Goal: Task Accomplishment & Management: Use online tool/utility

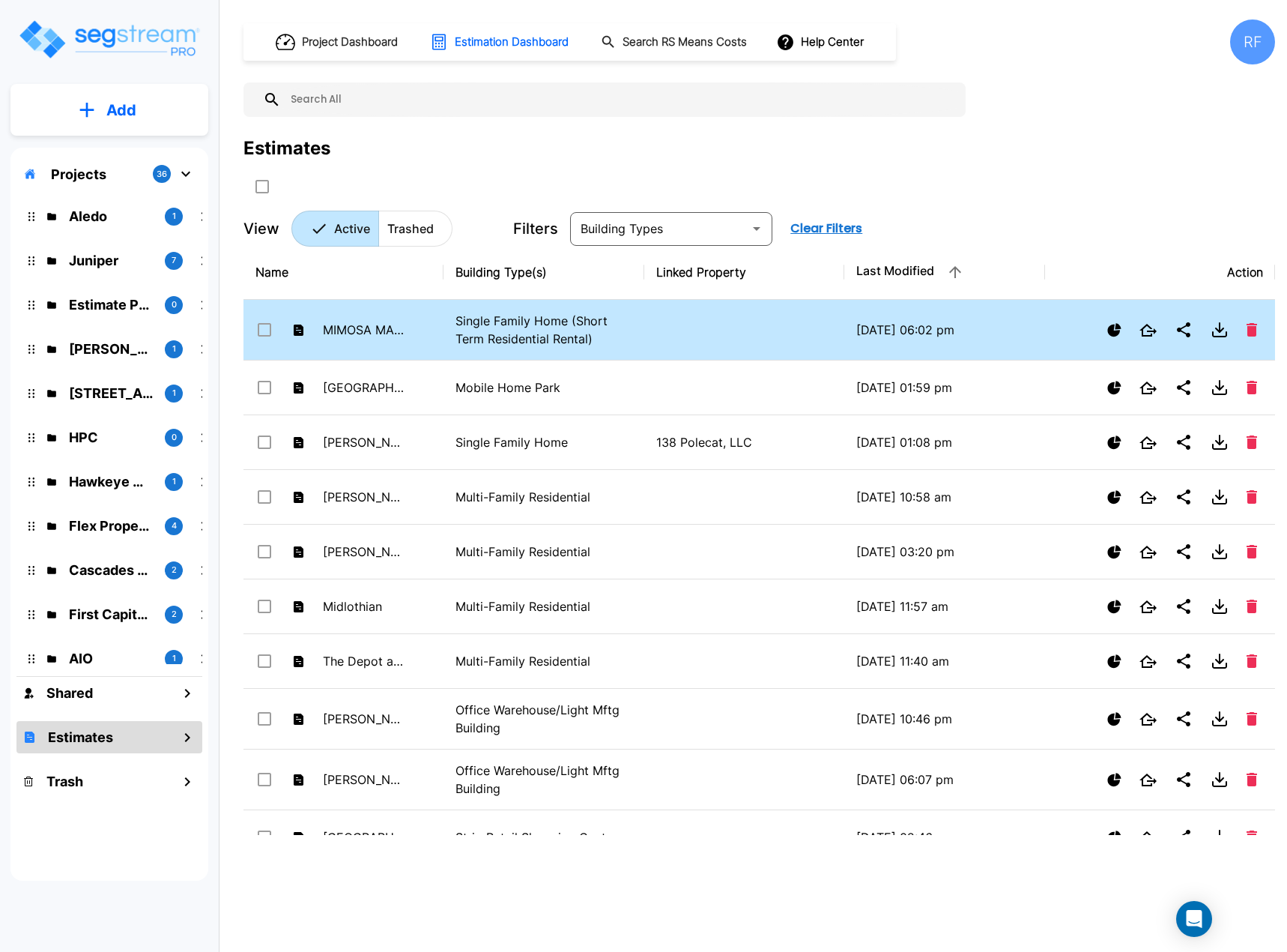
click at [614, 337] on p "Single Family Home (Short Term Residential Rental)" at bounding box center [544, 330] width 176 height 36
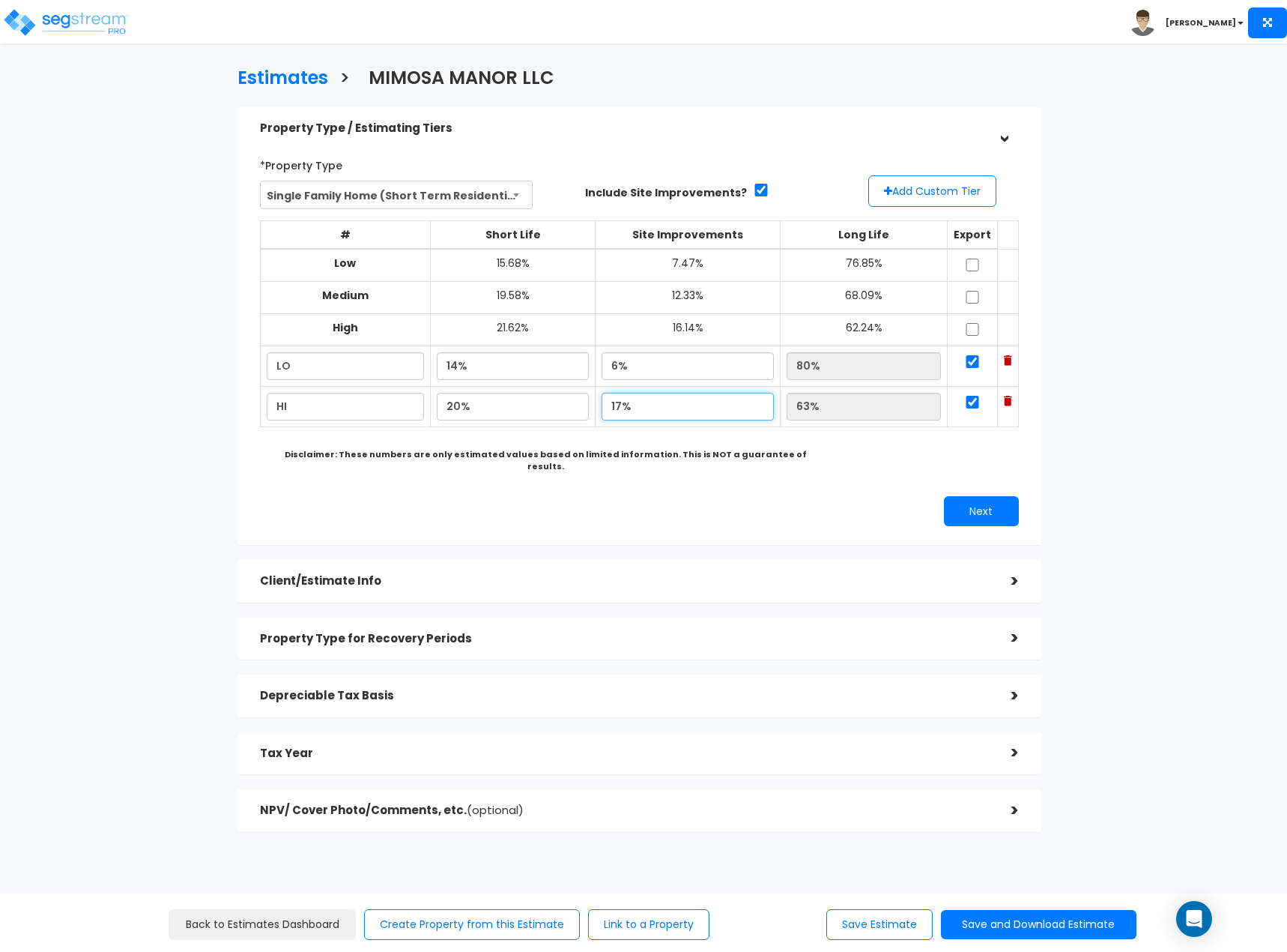
click at [635, 409] on input "17%" at bounding box center [687, 406] width 173 height 28
type input "16.00%"
type input "64.00%"
click at [679, 368] on input "6%" at bounding box center [687, 366] width 173 height 28
click at [852, 375] on input "80%" at bounding box center [864, 366] width 154 height 28
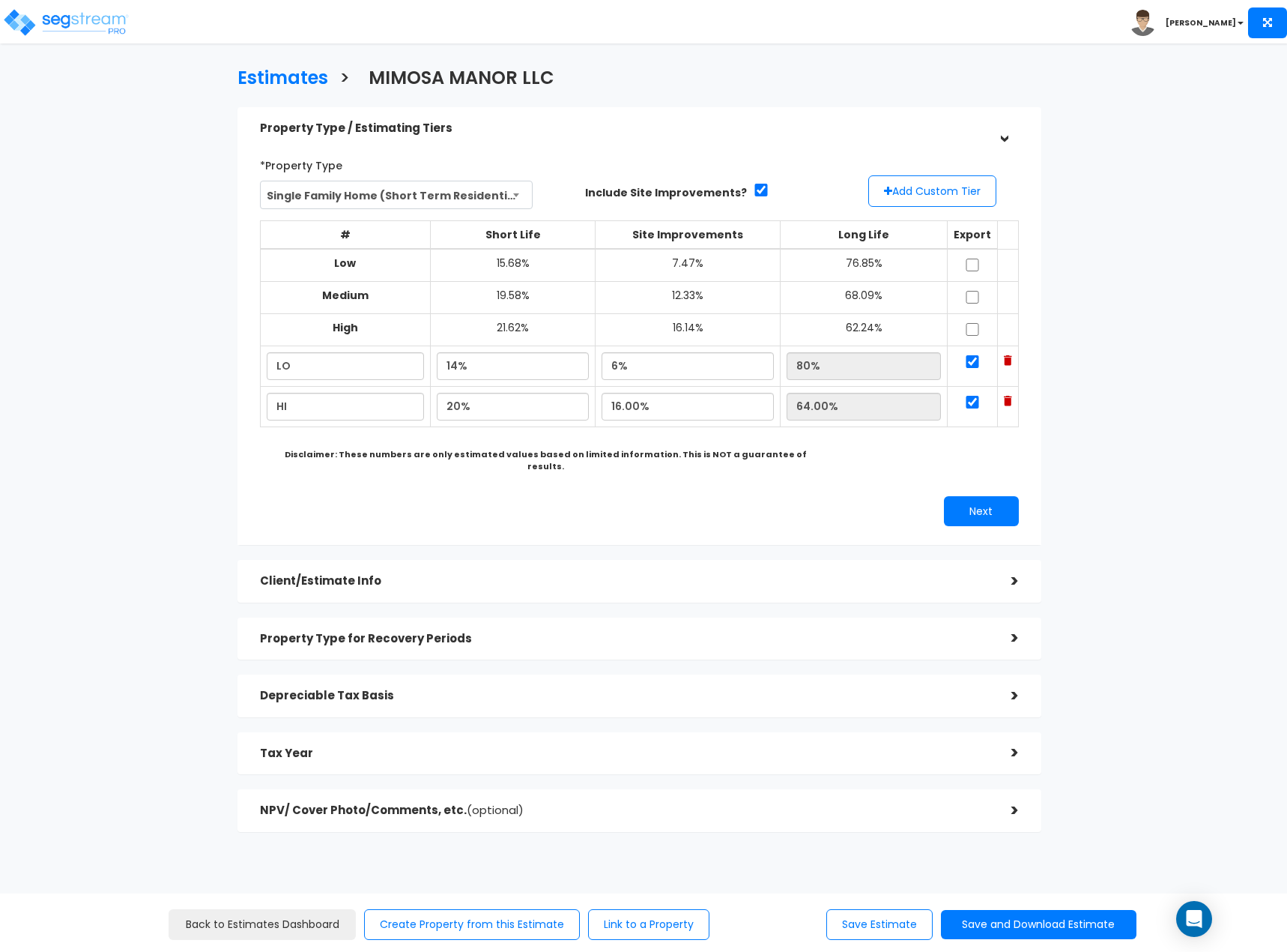
click at [1008, 570] on div ">" at bounding box center [1004, 581] width 30 height 23
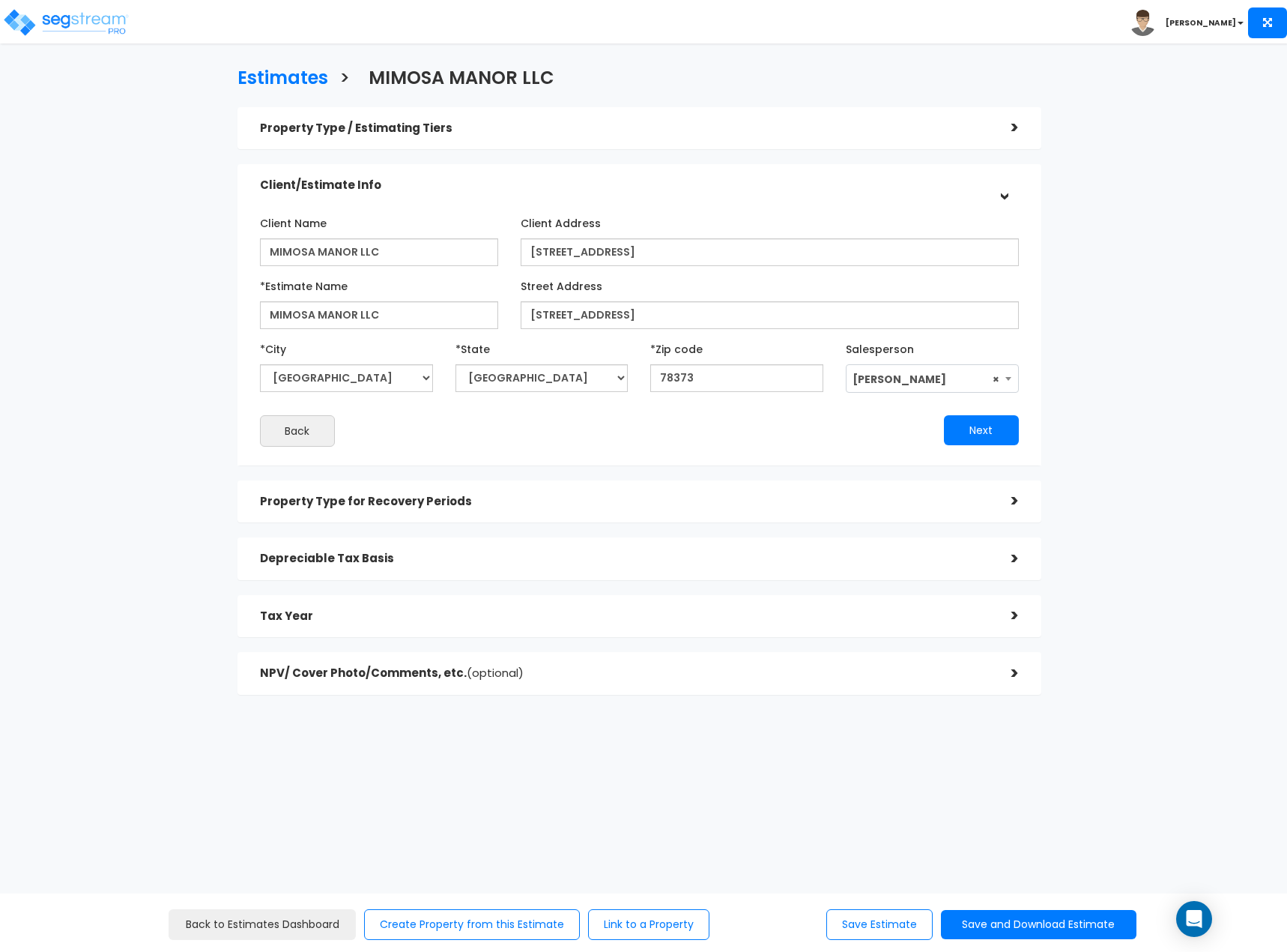
click at [959, 133] on h5 "Property Type / Estimating Tiers" at bounding box center [625, 128] width 729 height 12
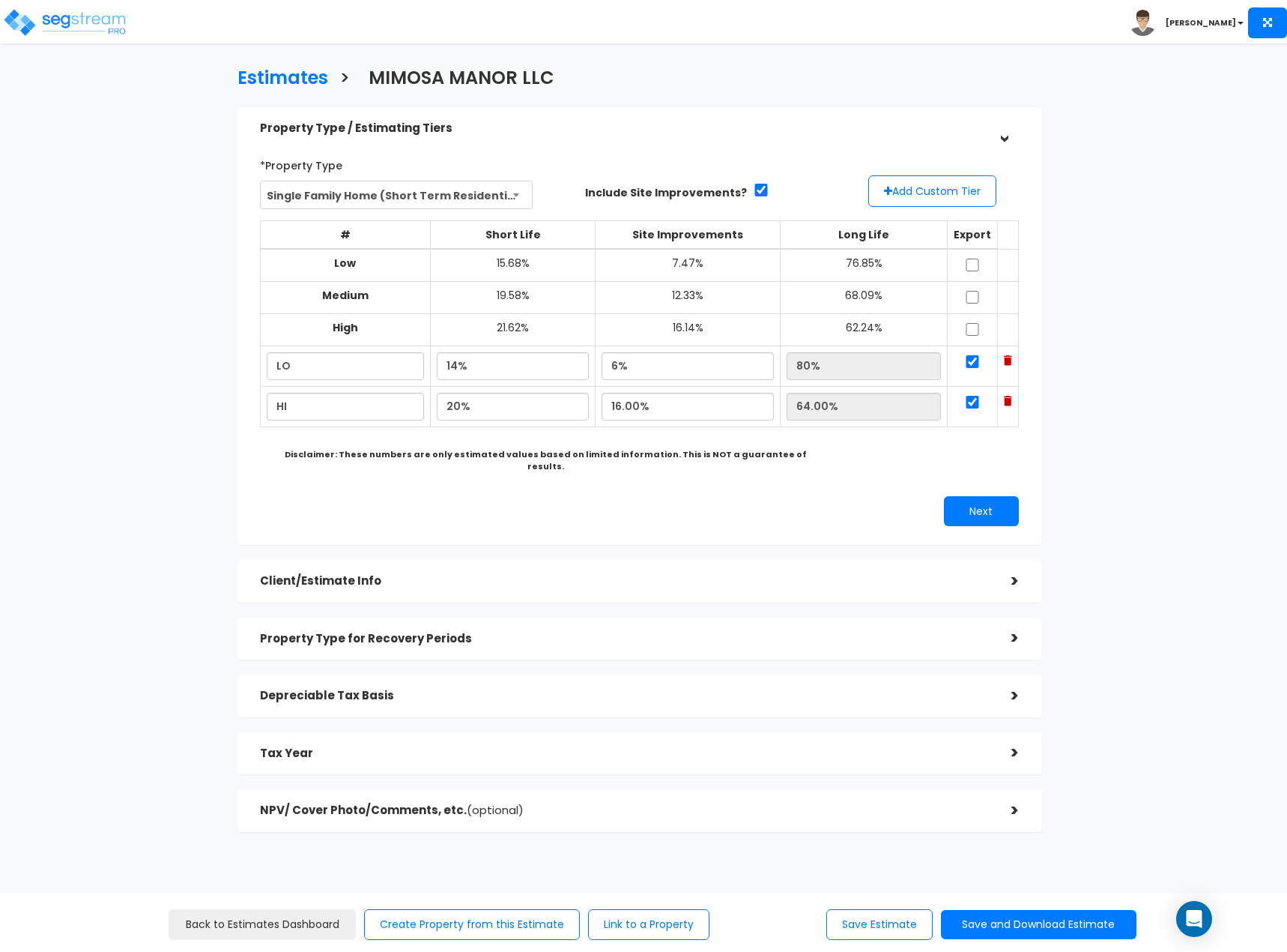
click at [1010, 576] on div ">" at bounding box center [1004, 581] width 30 height 23
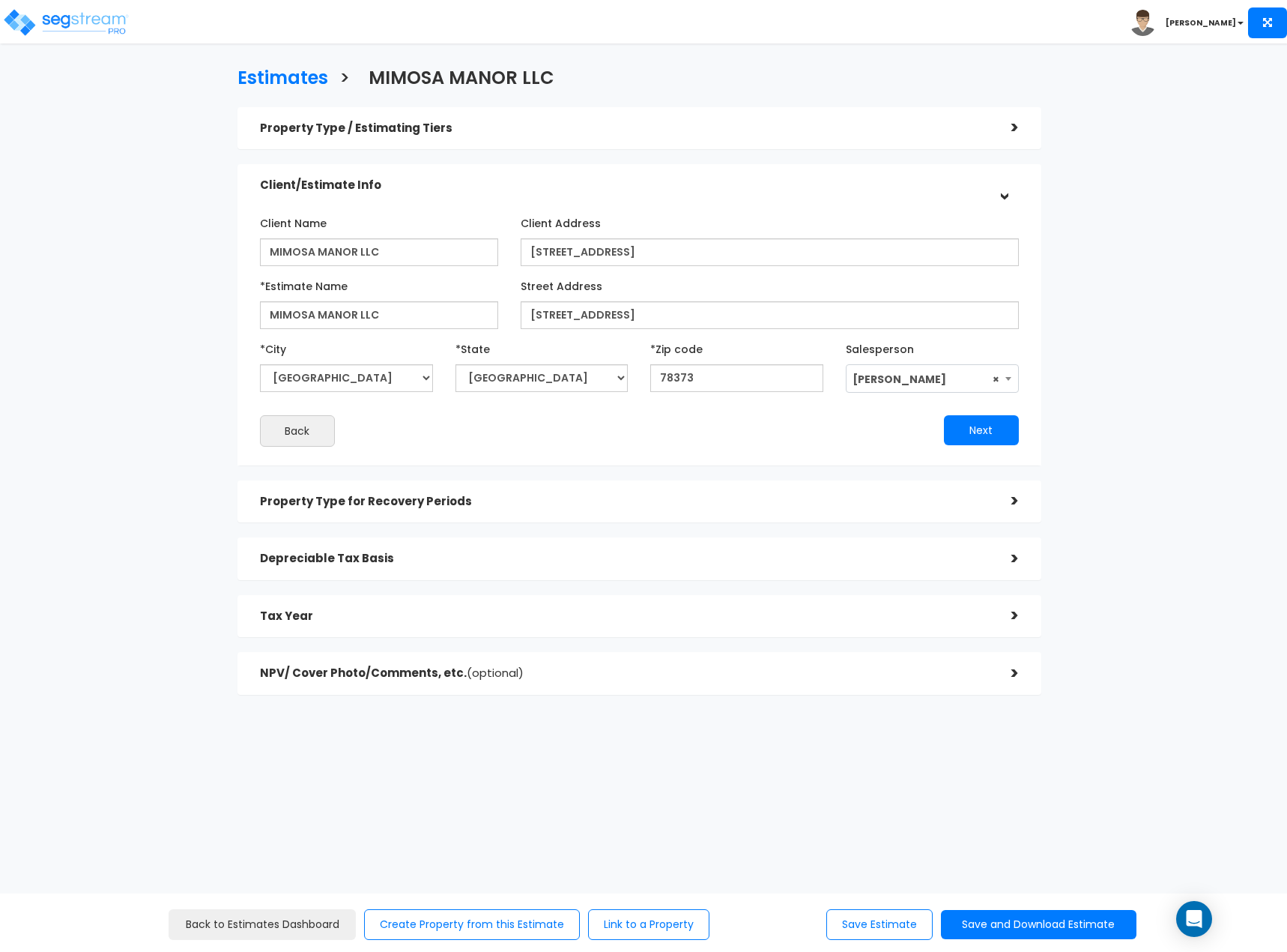
click at [983, 498] on h5 "Property Type for Recovery Periods" at bounding box center [625, 502] width 729 height 12
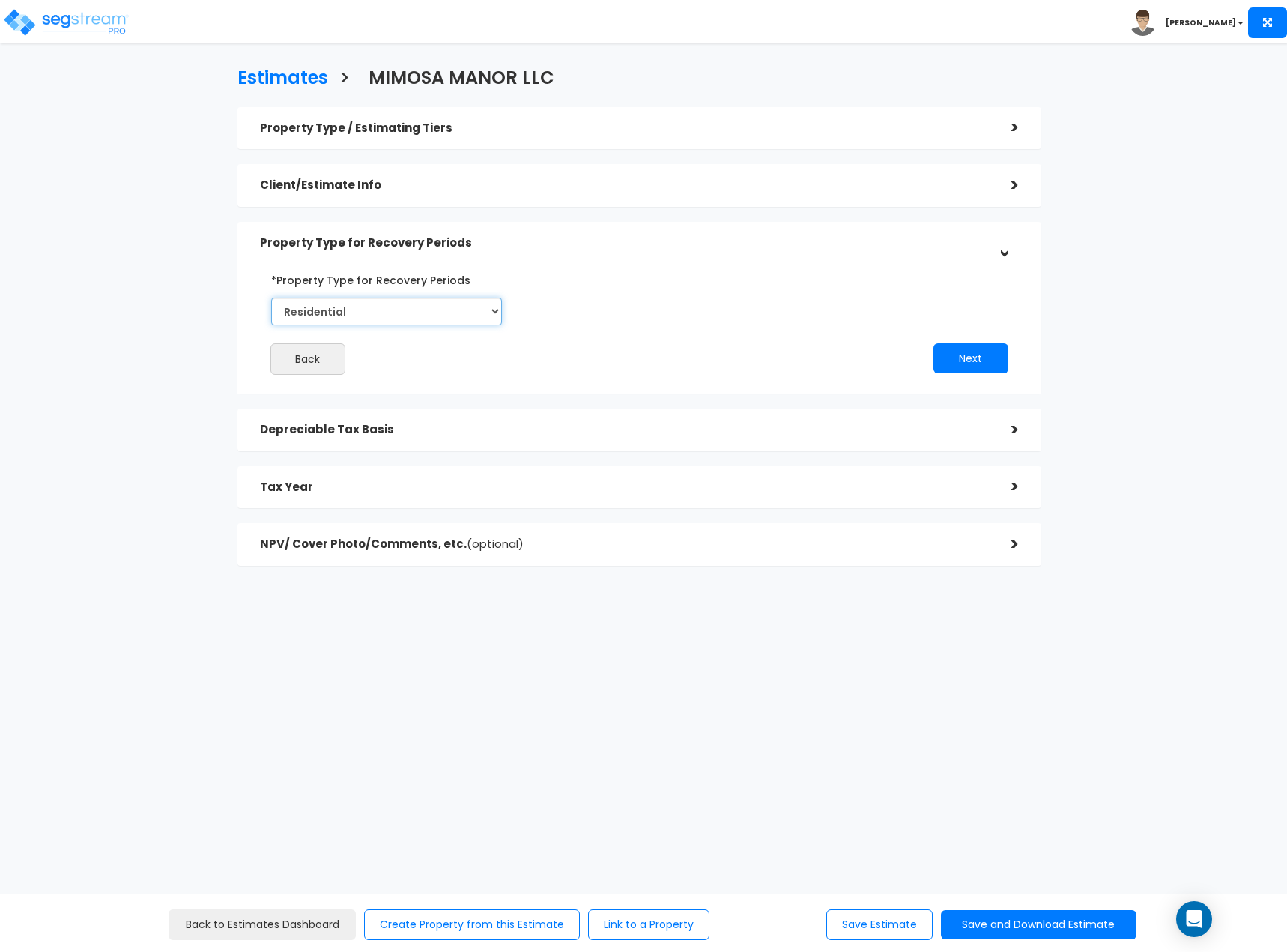
click at [475, 315] on select "Commercial Residential" at bounding box center [386, 311] width 231 height 28
click at [935, 419] on div "Depreciable Tax Basis" at bounding box center [625, 430] width 729 height 28
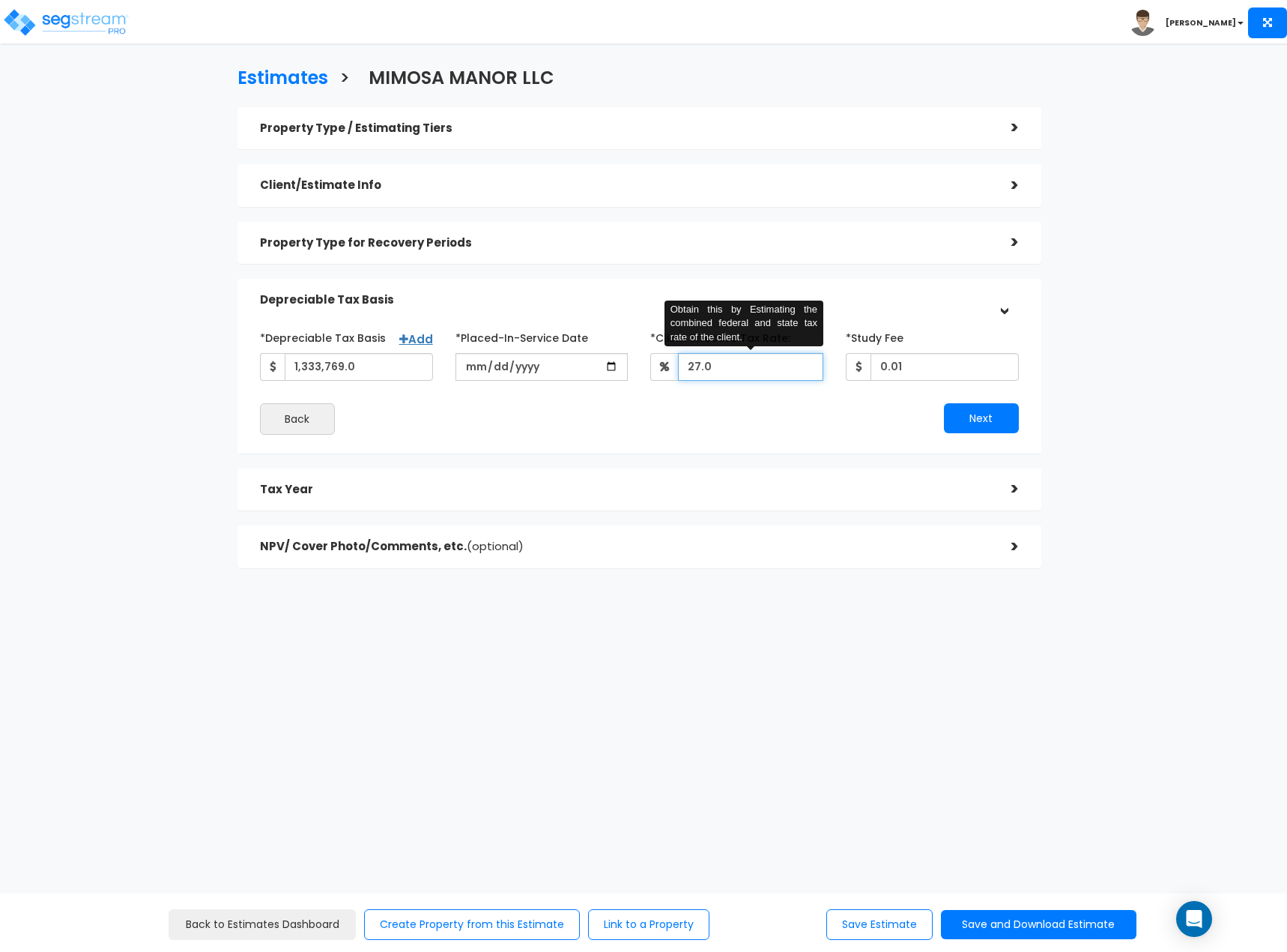
click at [697, 361] on input "27.0" at bounding box center [751, 367] width 145 height 28
type input "37"
click at [790, 403] on div "Next" at bounding box center [834, 418] width 390 height 30
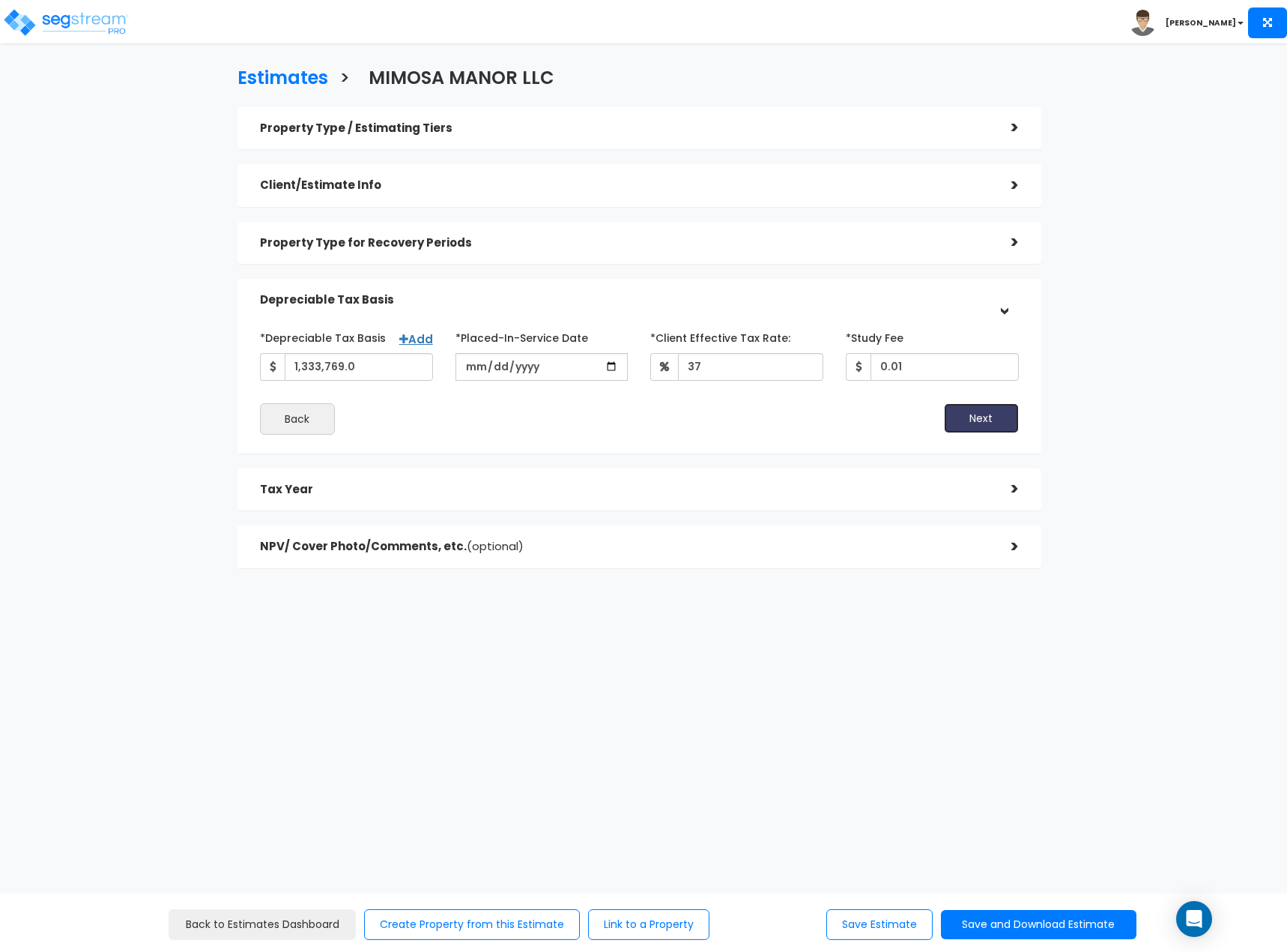
click at [957, 412] on button "Next" at bounding box center [981, 418] width 75 height 30
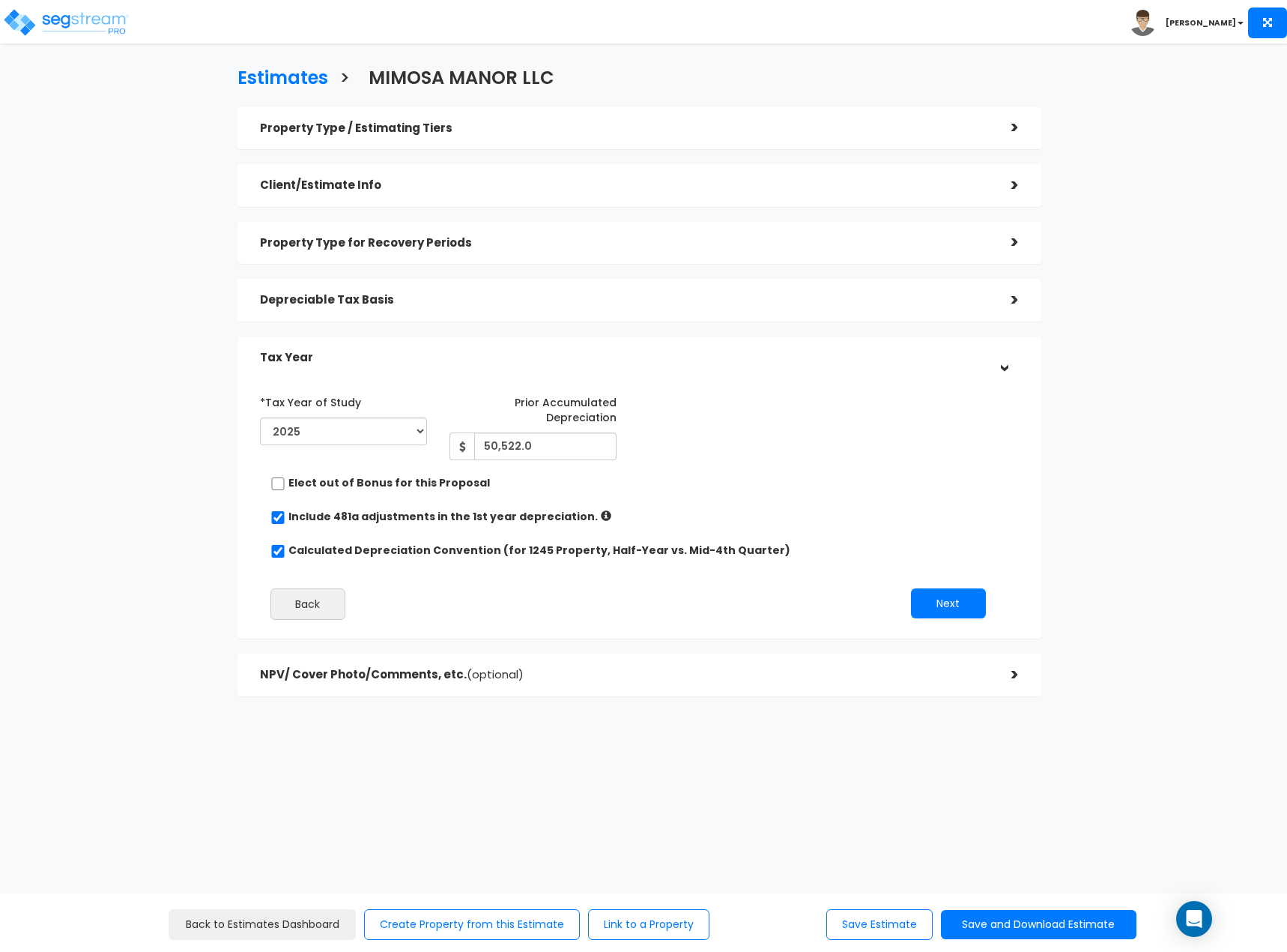
click at [801, 306] on h5 "Depreciable Tax Basis" at bounding box center [625, 300] width 729 height 12
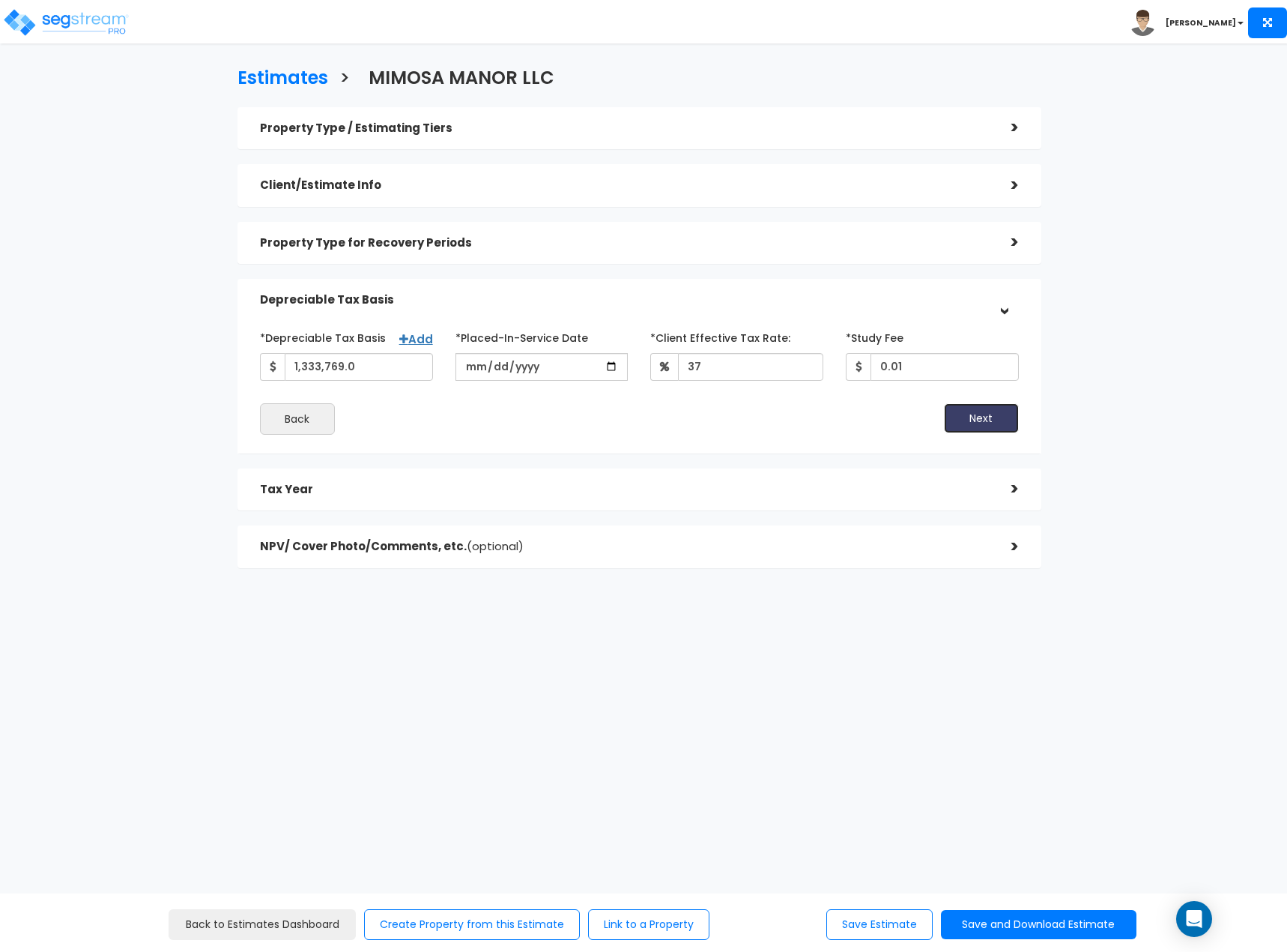
click at [967, 419] on button "Next" at bounding box center [981, 418] width 75 height 30
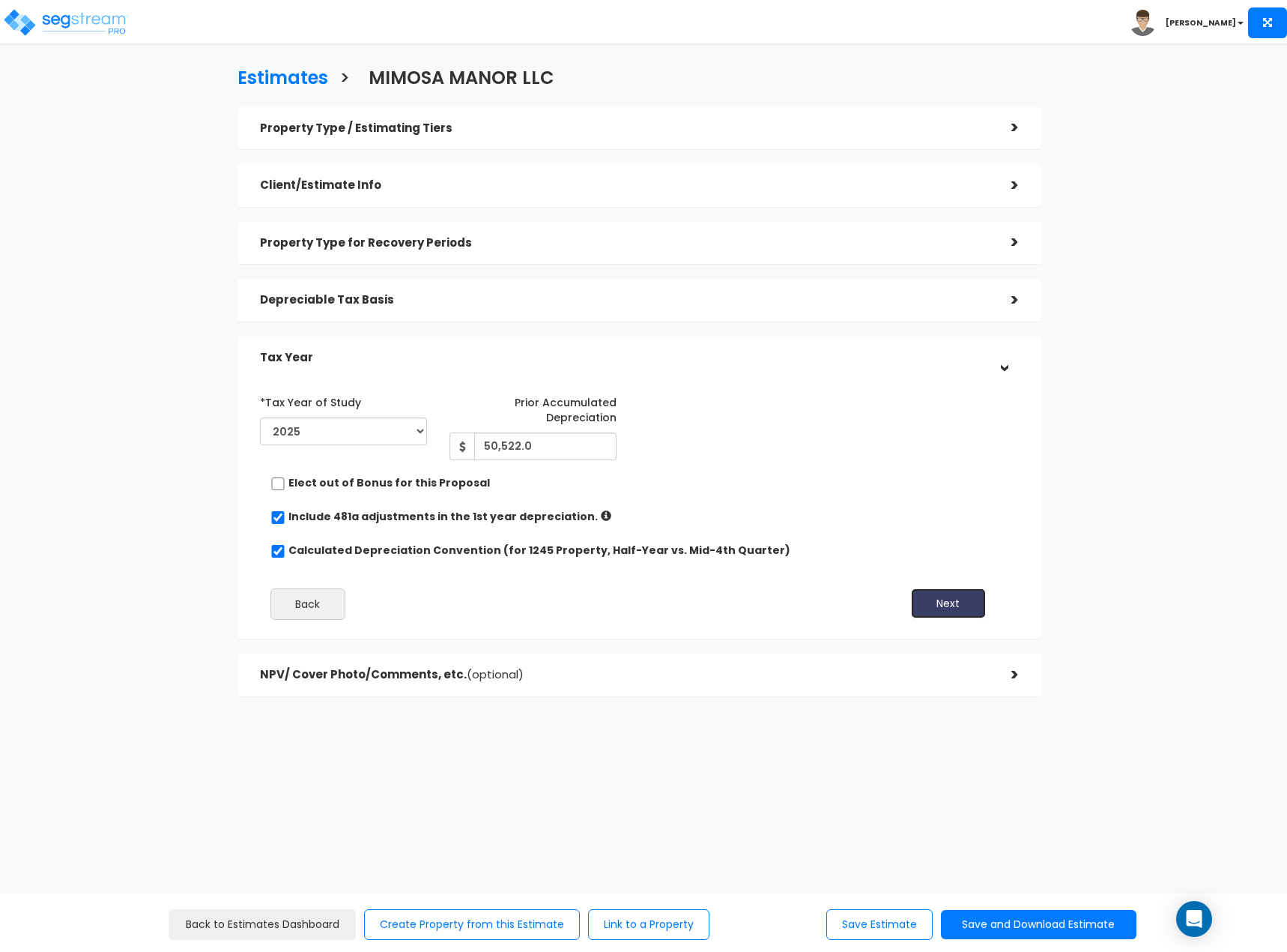
click at [933, 608] on button "Next" at bounding box center [948, 603] width 75 height 30
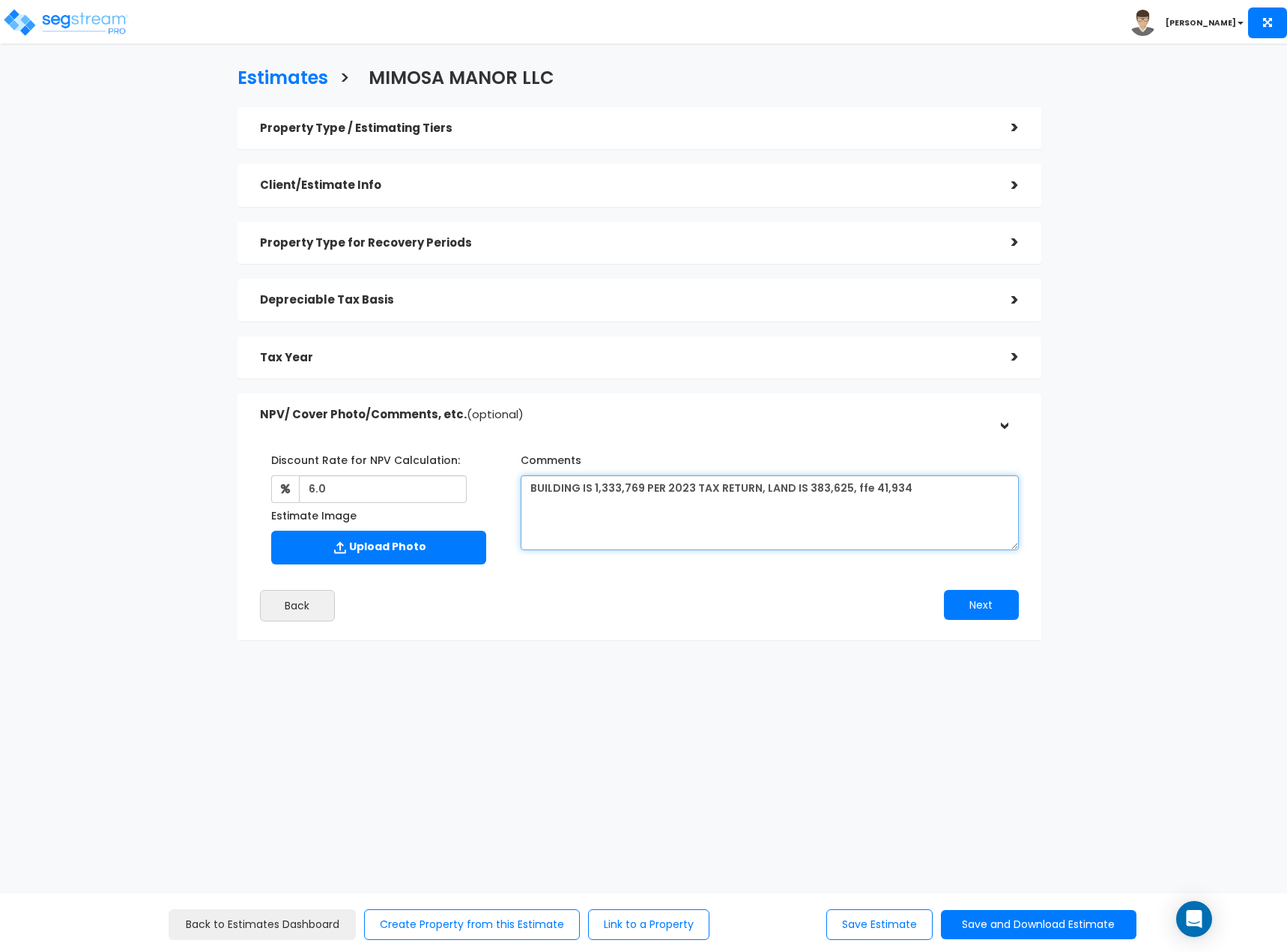
click at [689, 489] on textarea "BUILDING IS 1,333,769 PER 2023 TAX RETURN, LAND IS 383,625, ffe 41,934" at bounding box center [770, 512] width 498 height 75
type textarea "BUILDING IS 1,333,769 PER 2024 TAX RETURN, LAND IS 383,625, ffe 41,934"
click at [968, 591] on button "Next" at bounding box center [981, 604] width 75 height 30
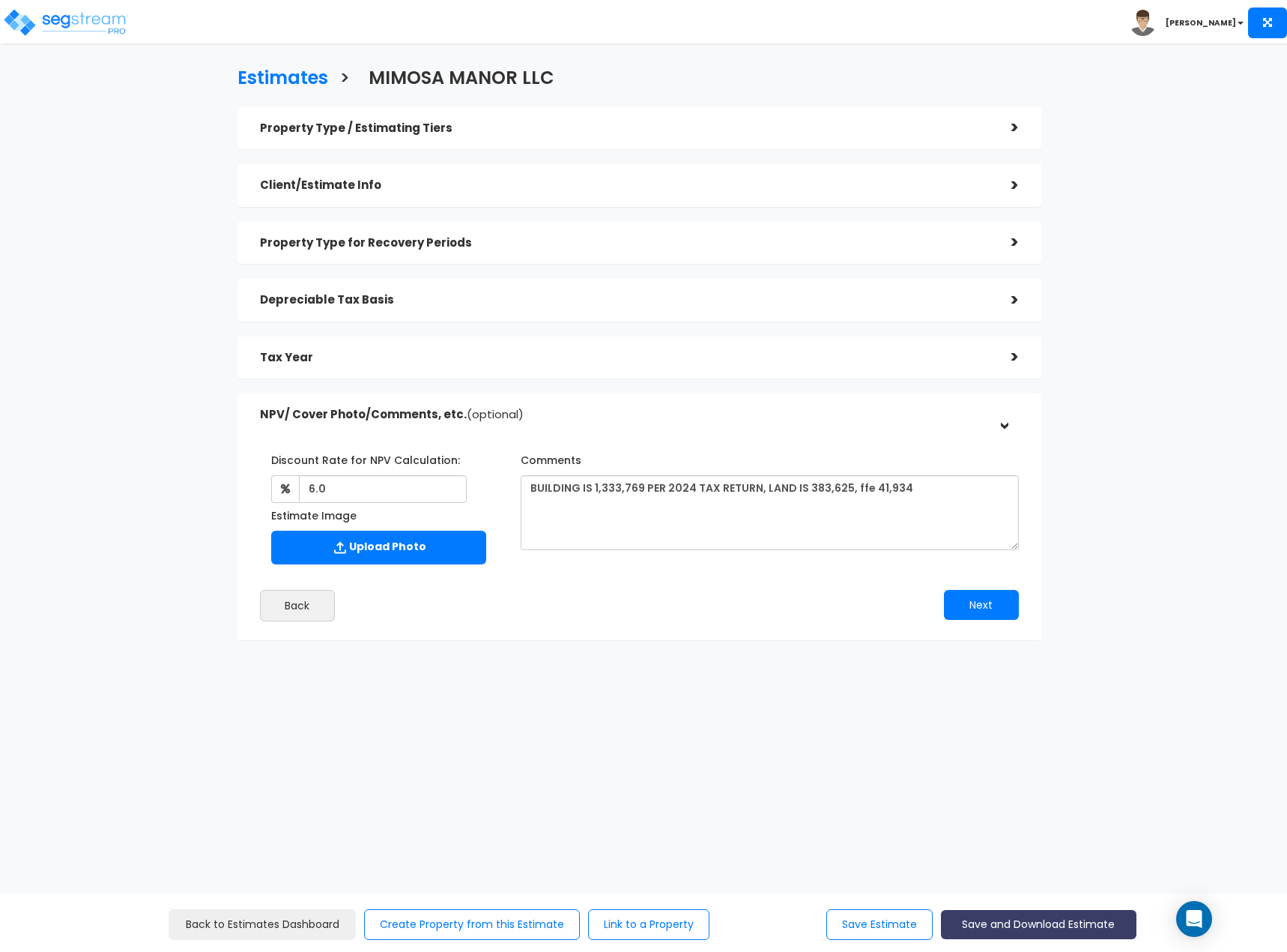
click at [1053, 916] on button "Save and Download Estimate" at bounding box center [1039, 924] width 196 height 29
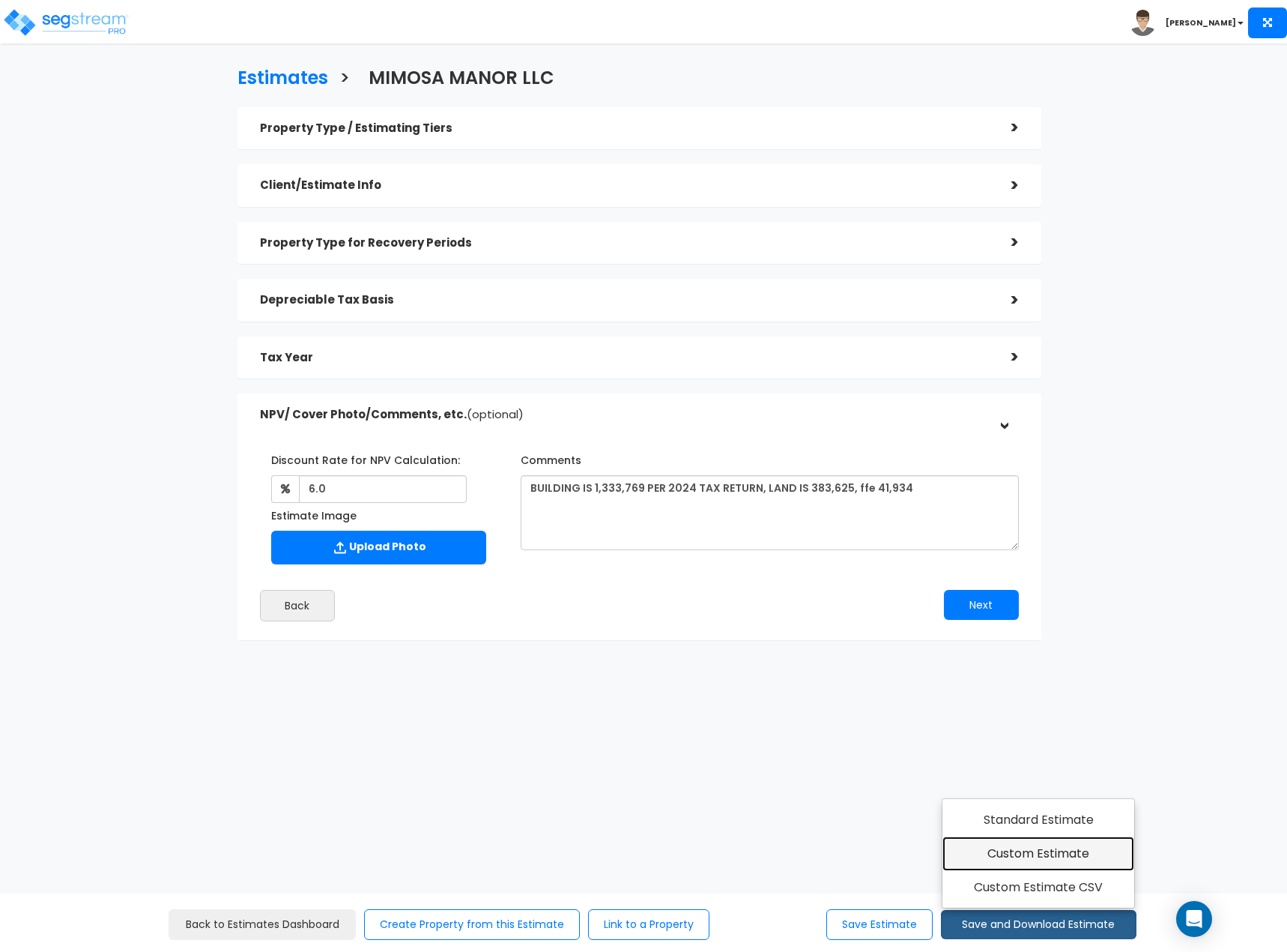
click at [1071, 853] on link "Custom Estimate" at bounding box center [1039, 854] width 193 height 35
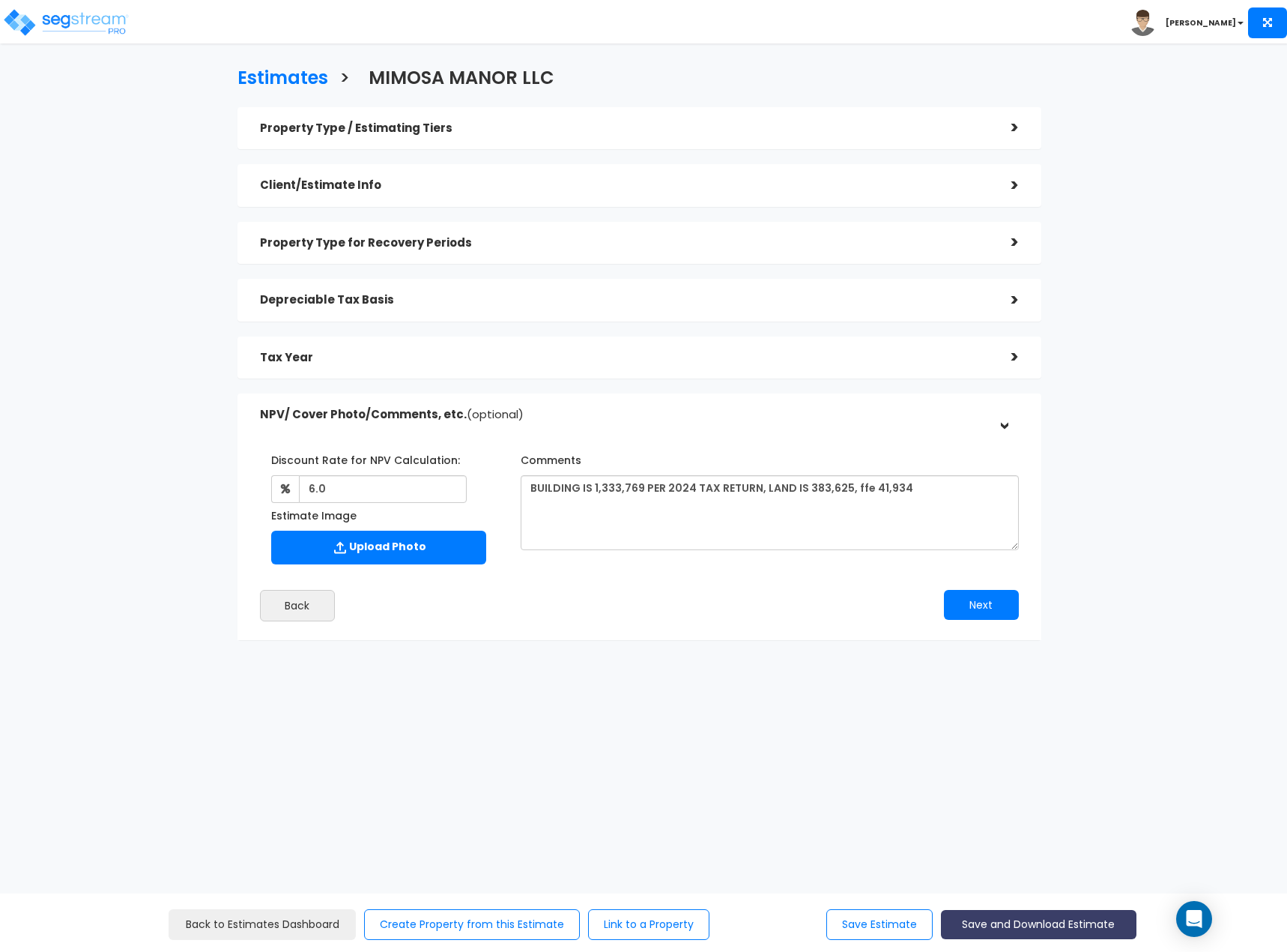
click at [1059, 919] on button "Save and Download Estimate" at bounding box center [1039, 924] width 196 height 29
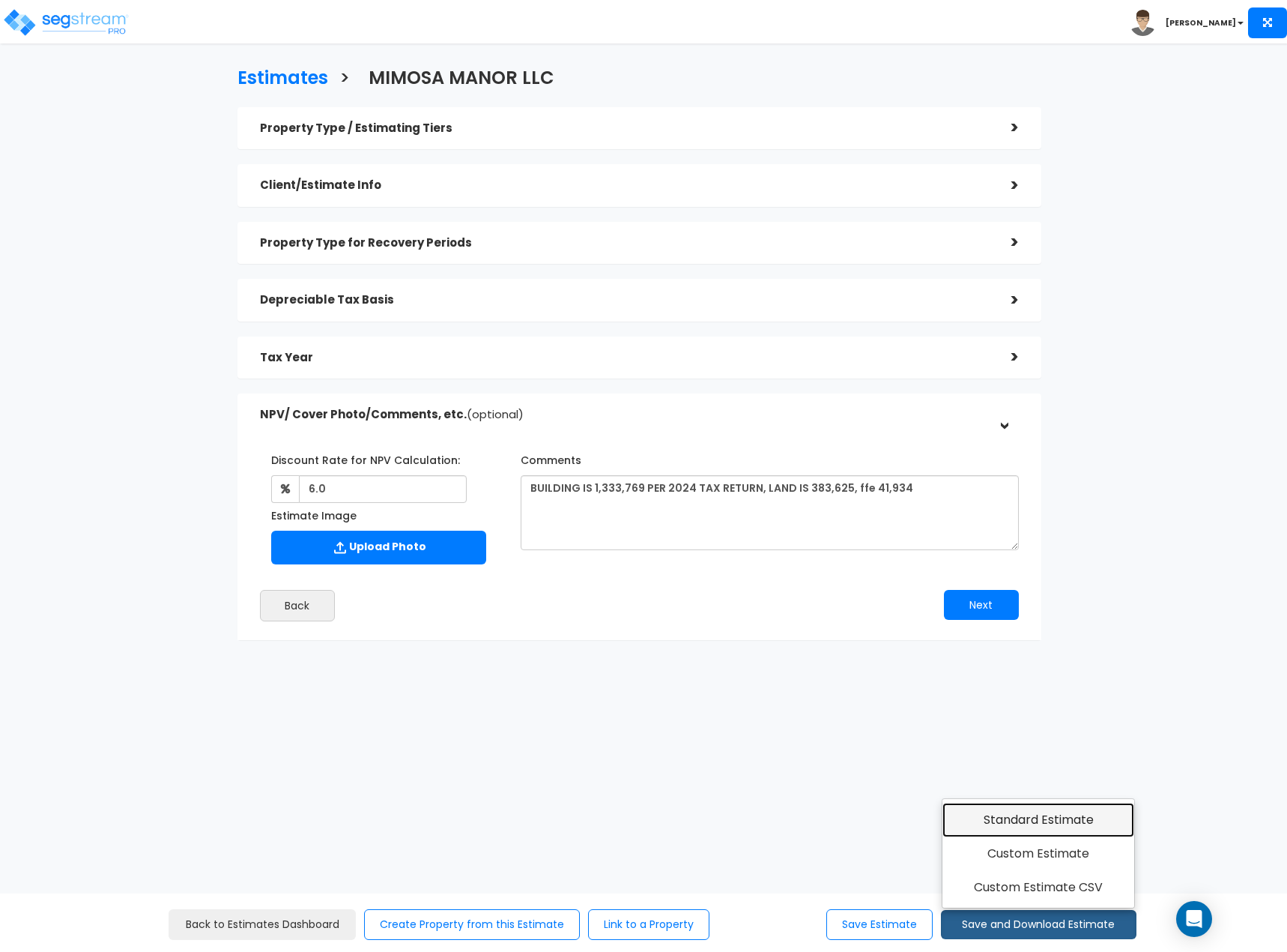
click at [1063, 824] on link "Standard Estimate" at bounding box center [1039, 820] width 193 height 35
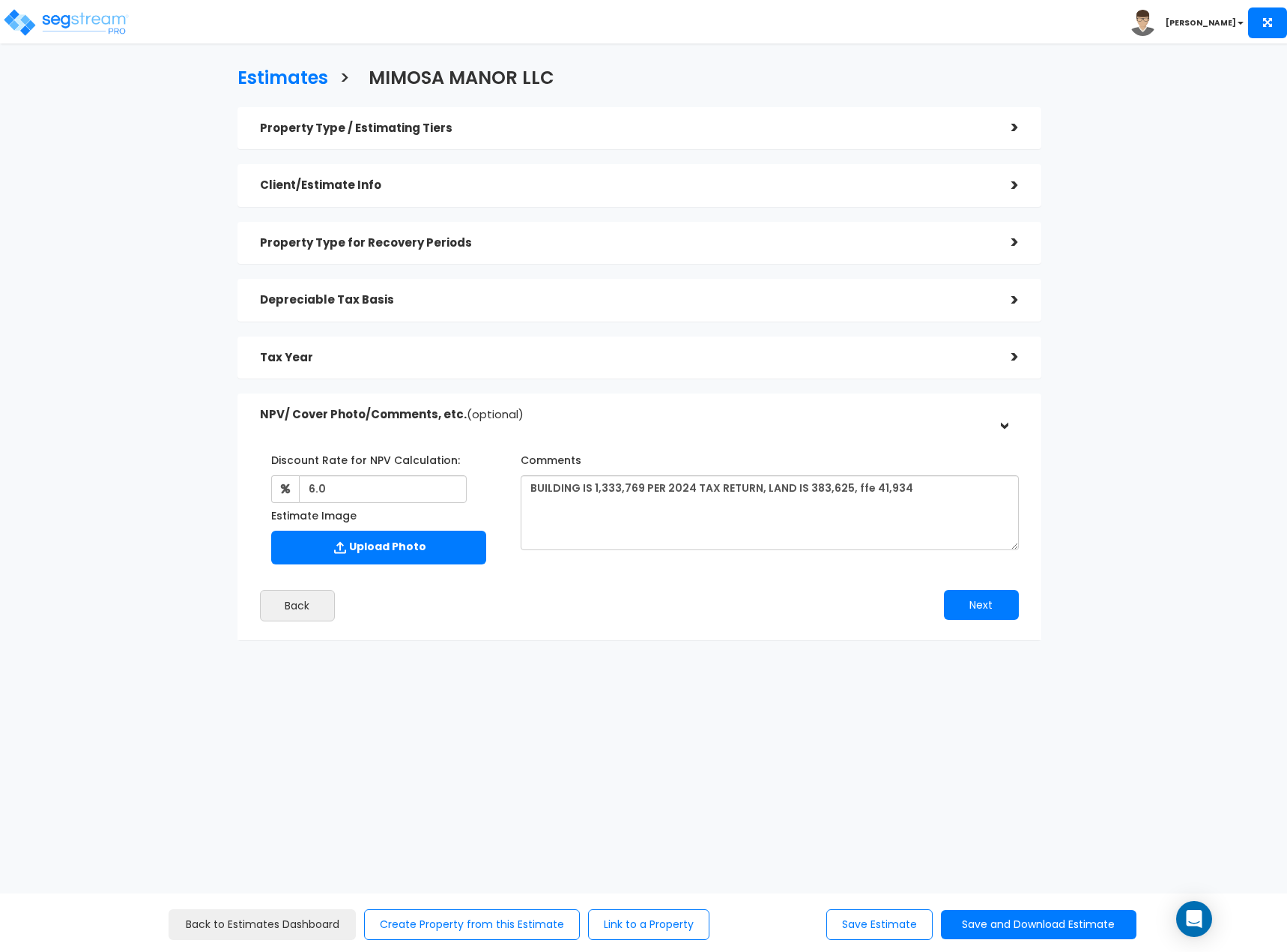
click at [365, 238] on h5 "Property Type for Recovery Periods" at bounding box center [625, 243] width 729 height 12
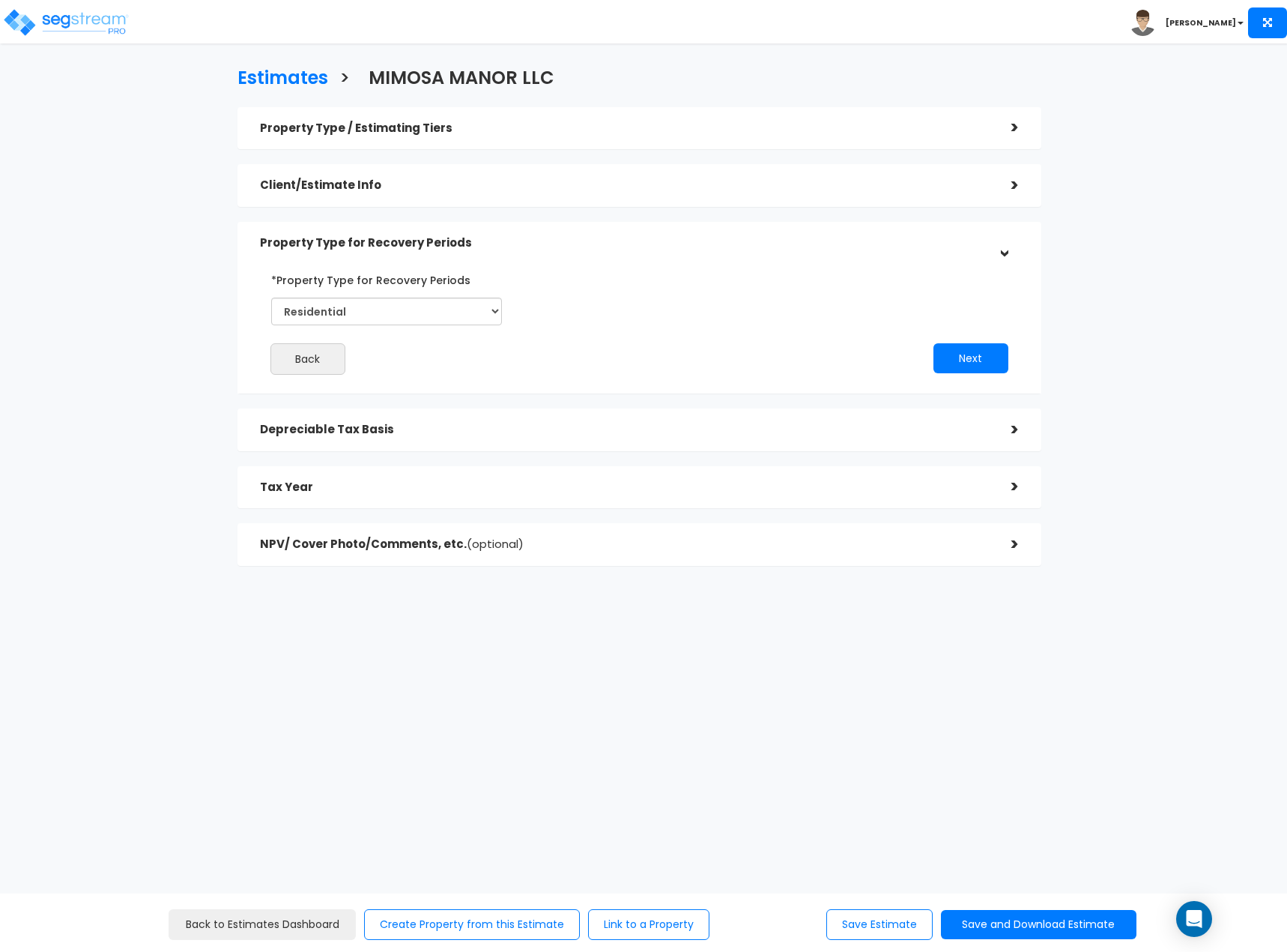
click at [402, 117] on div "Property Type / Estimating Tiers" at bounding box center [625, 128] width 729 height 28
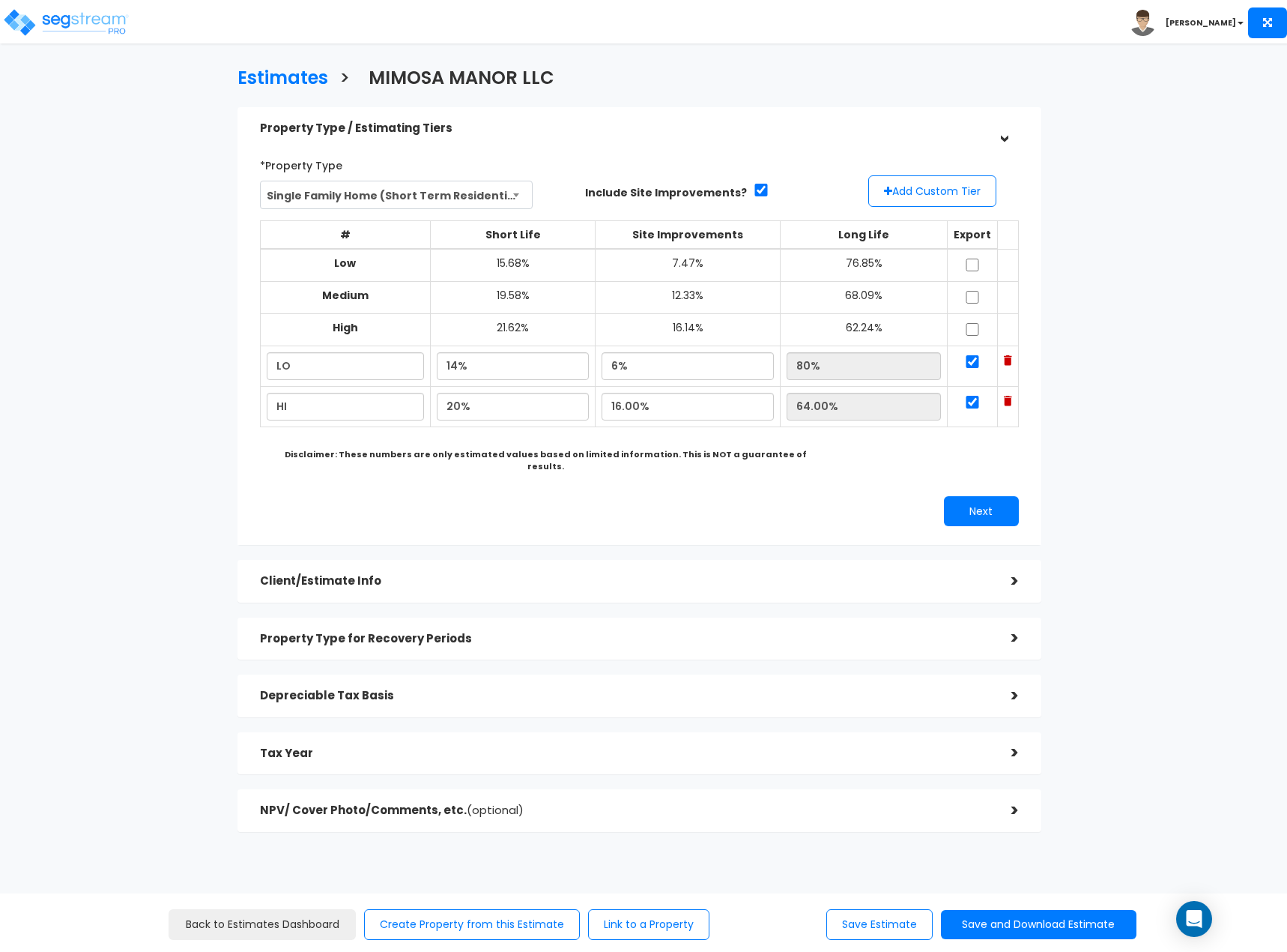
click at [388, 198] on span "Single Family Home (Short Term Residential Rental)" at bounding box center [396, 195] width 271 height 29
click at [88, 202] on div "Estimates > MIMOSA MANOR LLC Property Type / Estimating Tiers > *Property Type …" at bounding box center [643, 517] width 1287 height 902
click at [385, 575] on h5 "Client/Estimate Info" at bounding box center [625, 581] width 729 height 12
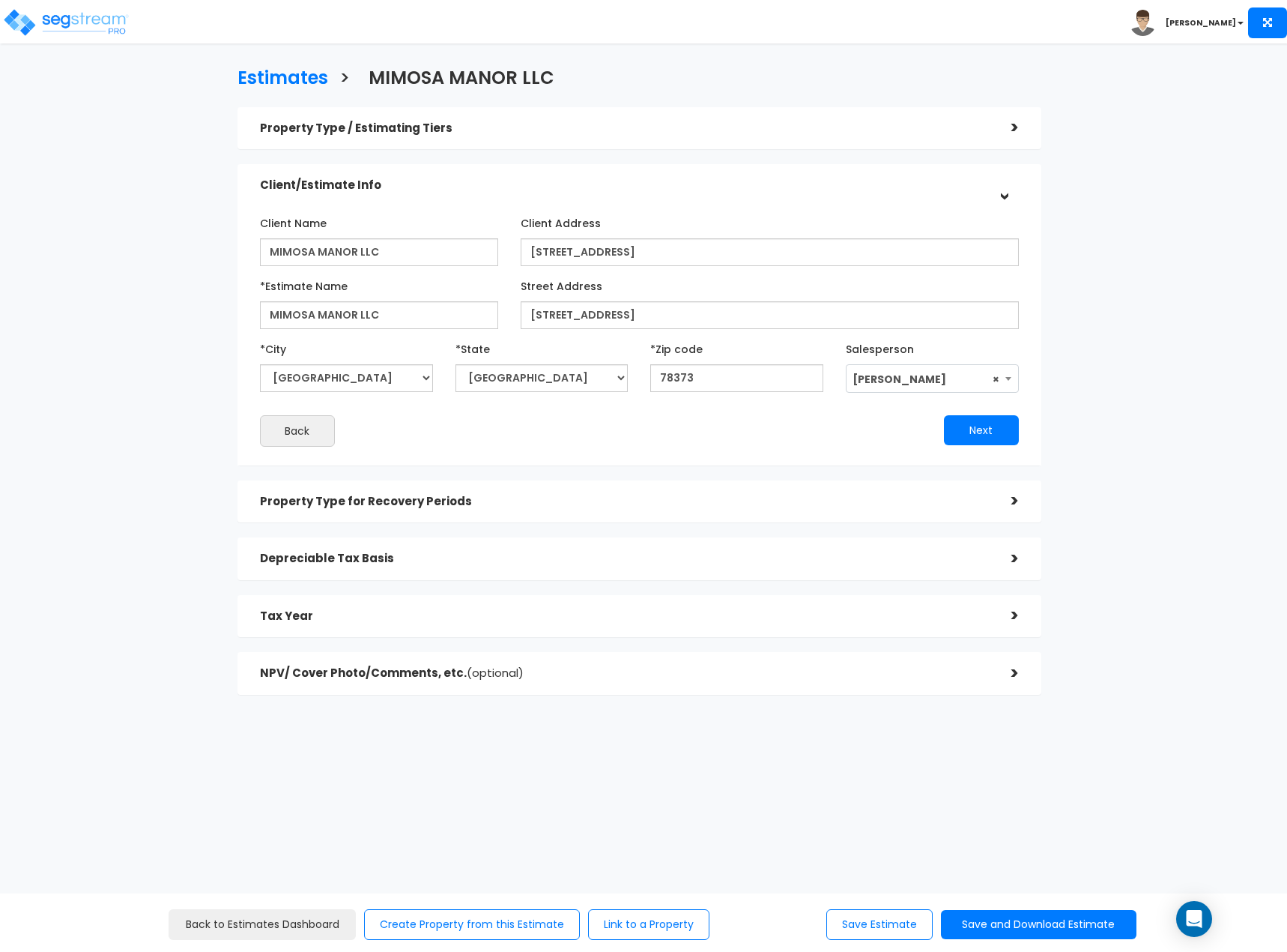
click at [379, 504] on h5 "Property Type for Recovery Periods" at bounding box center [625, 502] width 729 height 12
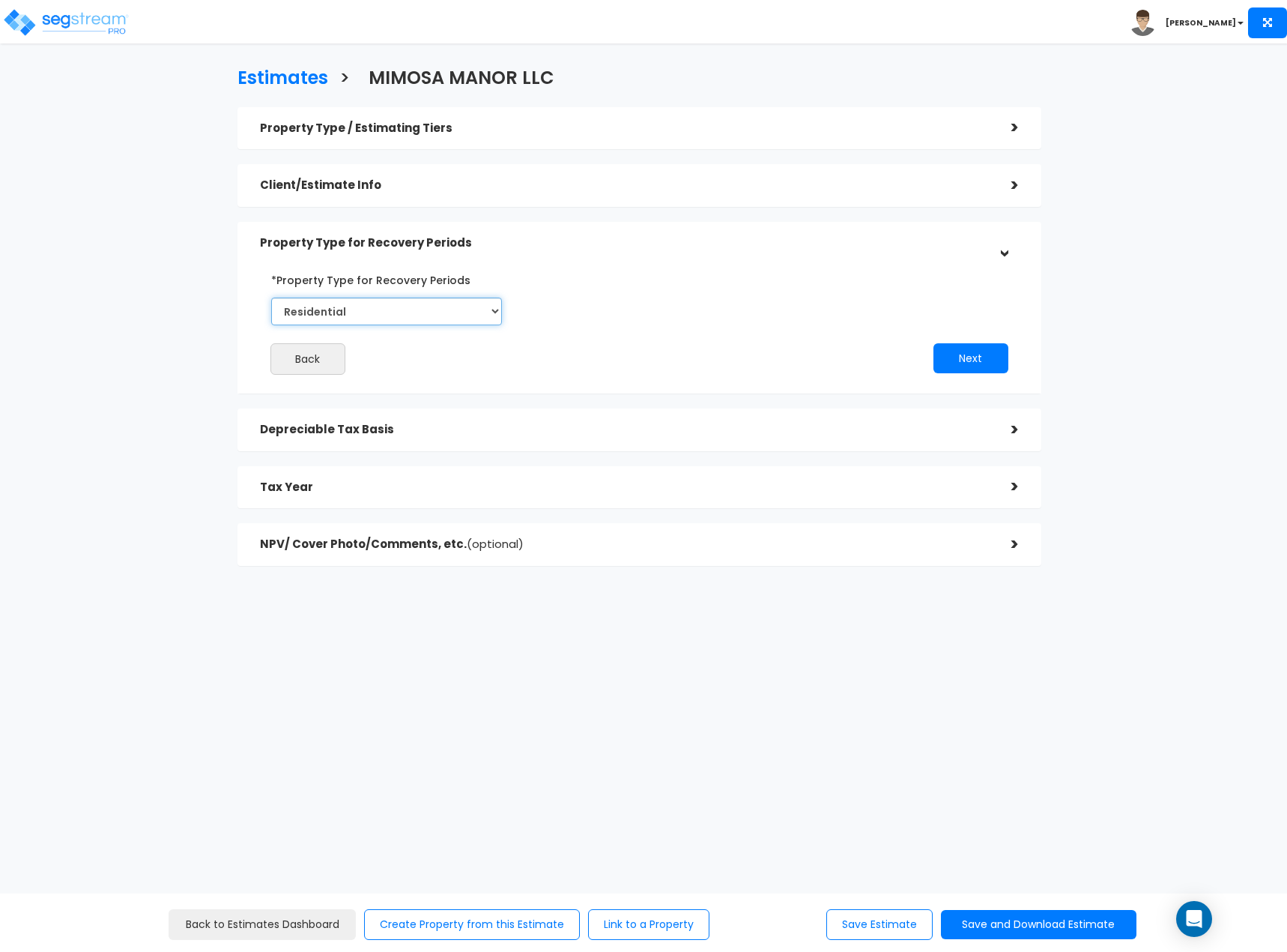
click at [379, 310] on select "Commercial Residential" at bounding box center [386, 311] width 231 height 28
click at [271, 297] on select "Commercial Residential" at bounding box center [386, 311] width 231 height 28
click at [388, 316] on select "Commercial Residential" at bounding box center [386, 311] width 231 height 28
select select "Commercial"
click at [271, 297] on select "Commercial Residential" at bounding box center [386, 311] width 231 height 28
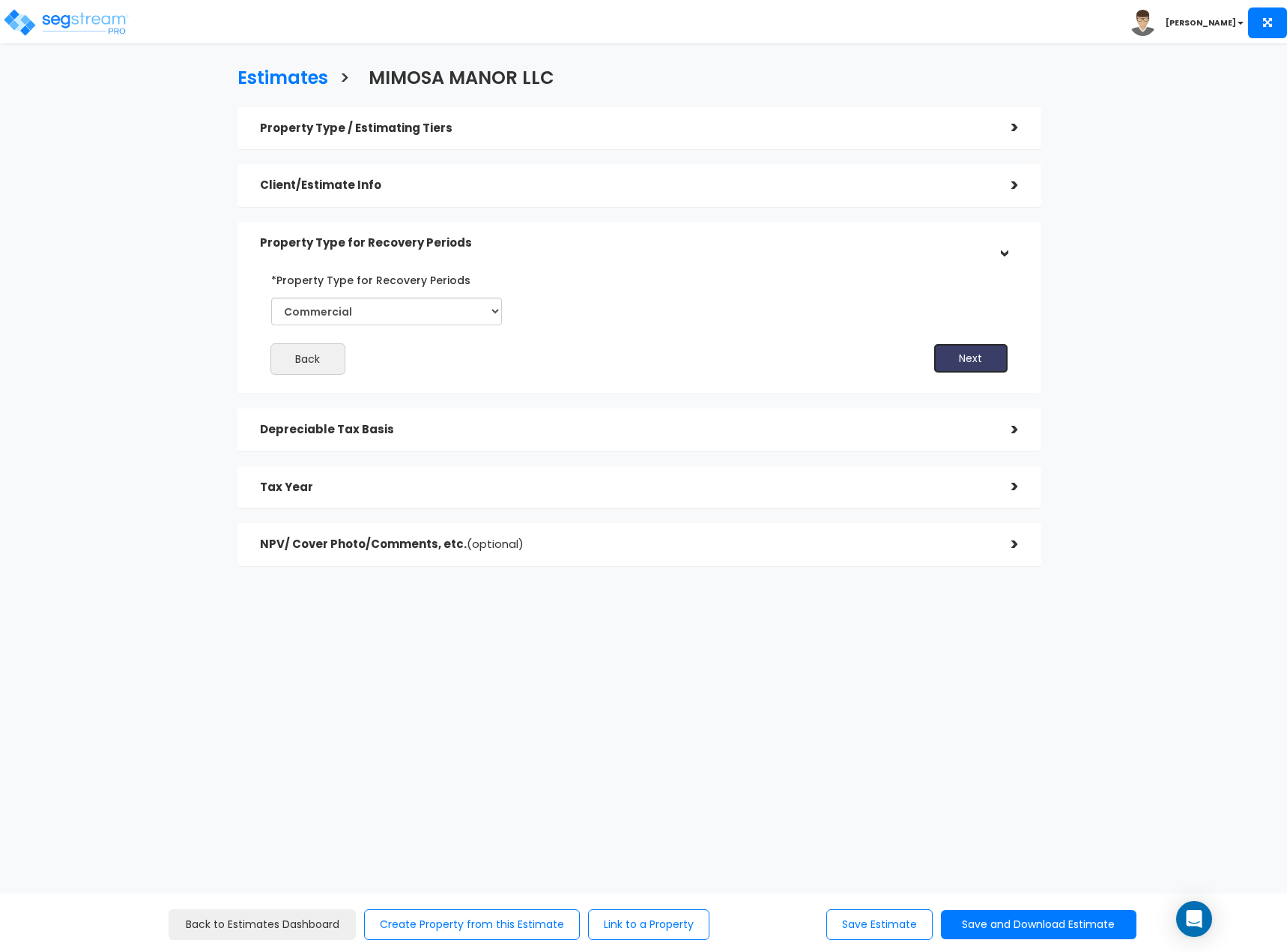
click at [977, 358] on button "Next" at bounding box center [970, 358] width 75 height 30
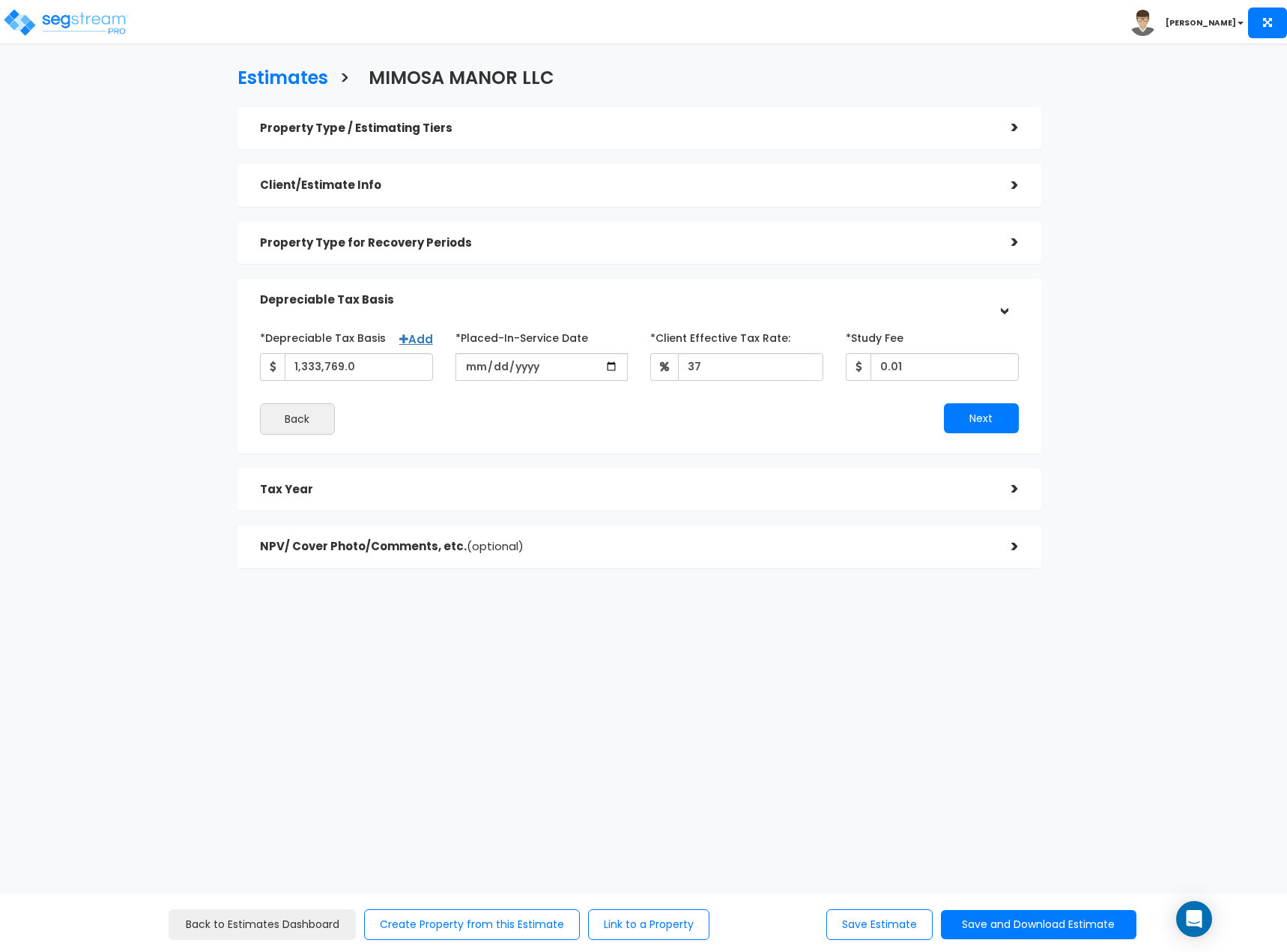
click at [1040, 908] on div "Back to Estimates Dashboard Back to Estimates Dashboard Create Property from th…" at bounding box center [644, 923] width 1043 height 35
click at [1040, 916] on button "Save and Download Estimate" at bounding box center [1039, 924] width 196 height 29
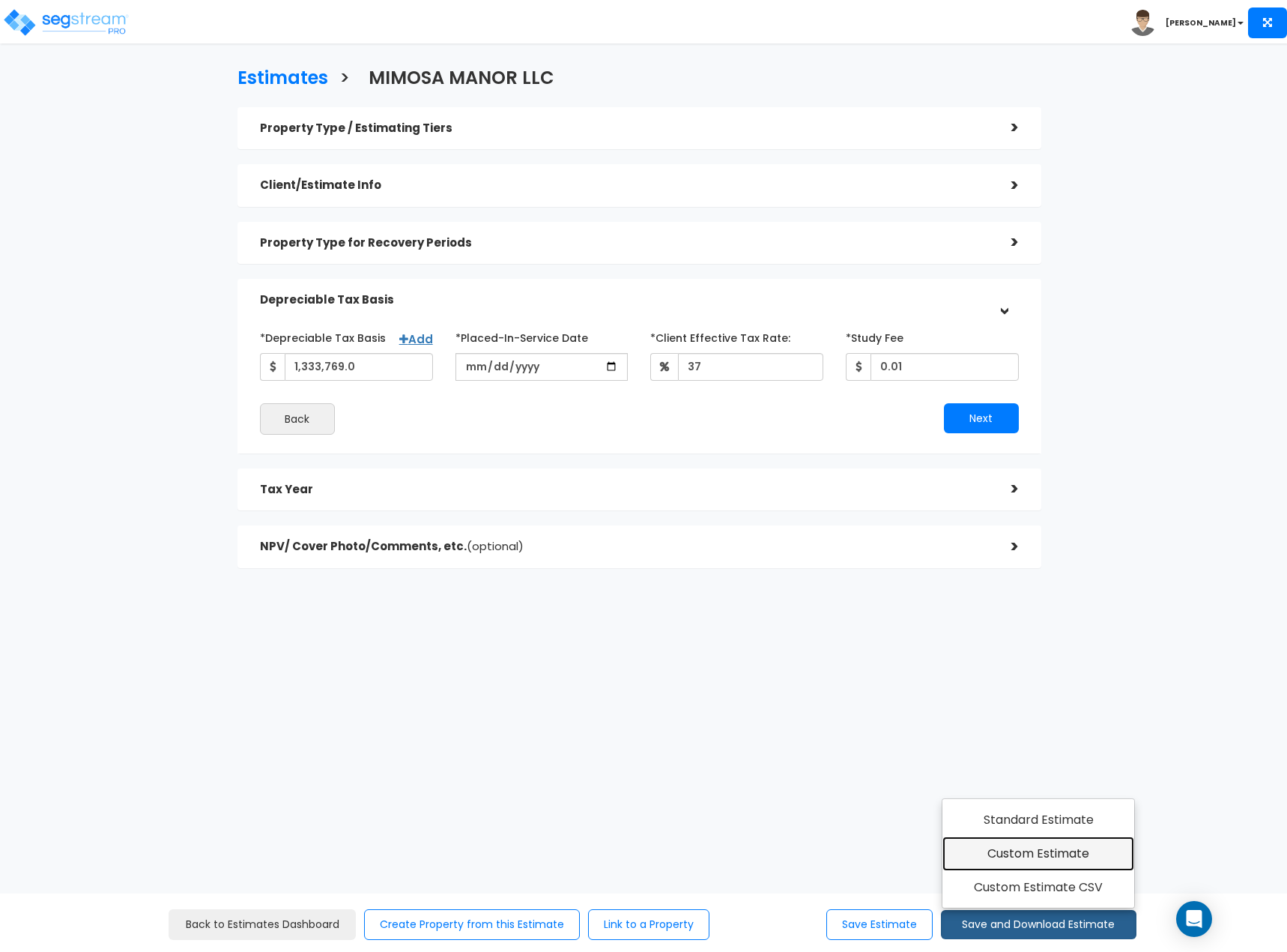
click at [1044, 858] on link "Custom Estimate" at bounding box center [1039, 854] width 193 height 35
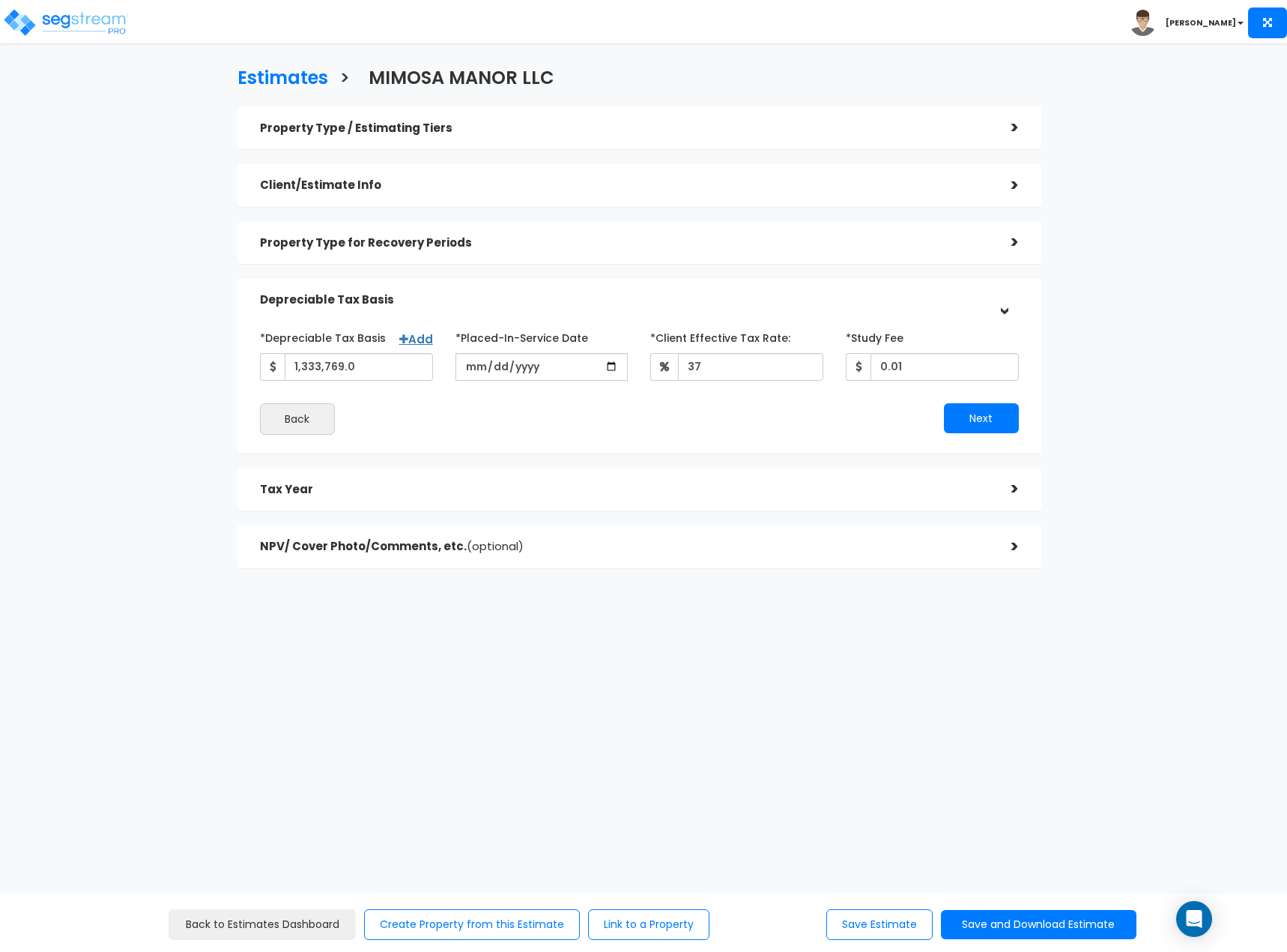
click at [784, 663] on div "Estimates > MIMOSA MANOR LLC Property Type / Estimating Tiers > *Property Type …" at bounding box center [639, 322] width 1054 height 765
click at [1089, 916] on button "Save and Download Estimate" at bounding box center [1039, 924] width 196 height 29
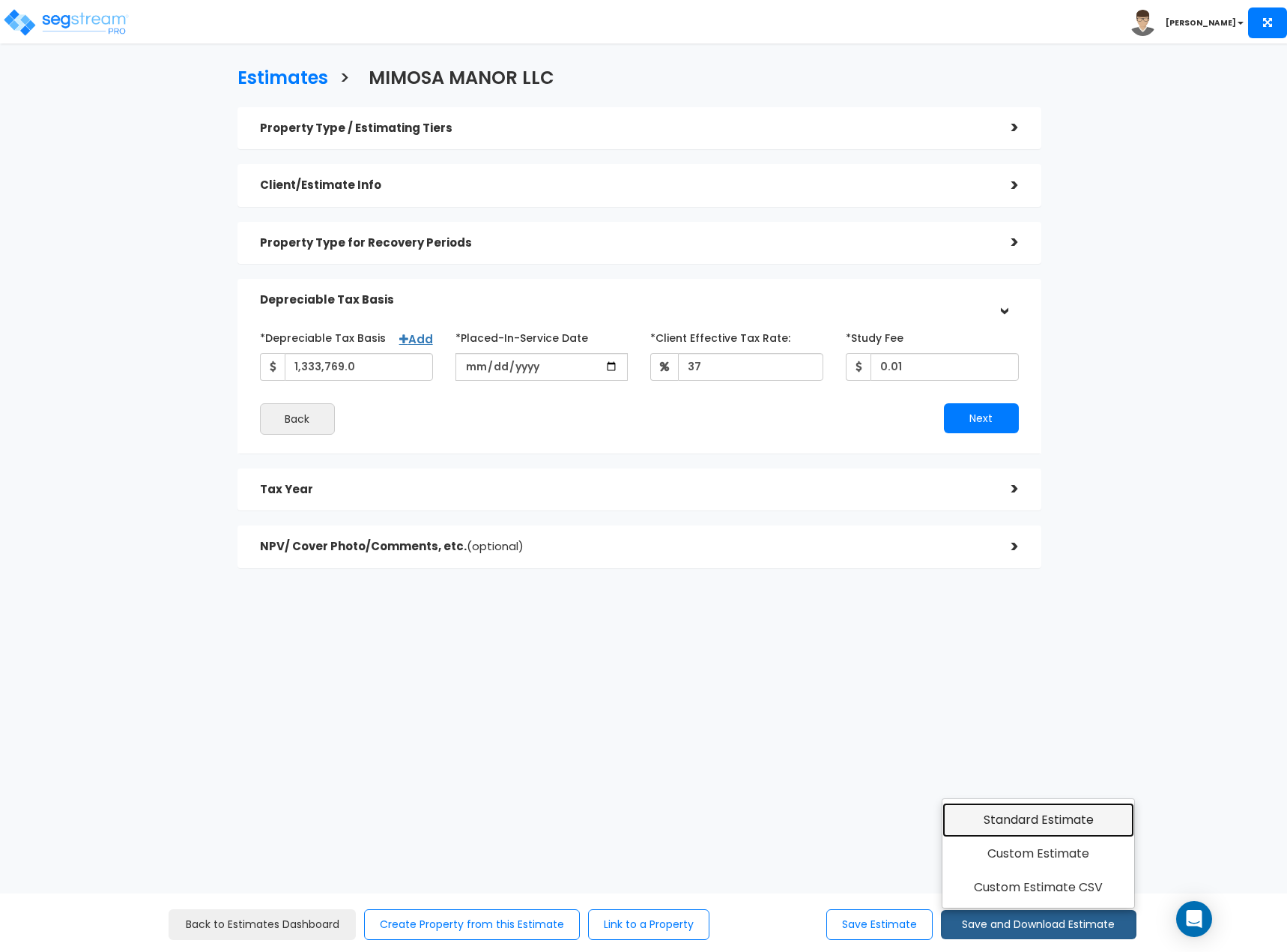
click at [1063, 822] on link "Standard Estimate" at bounding box center [1039, 820] width 193 height 35
